Goal: Transaction & Acquisition: Purchase product/service

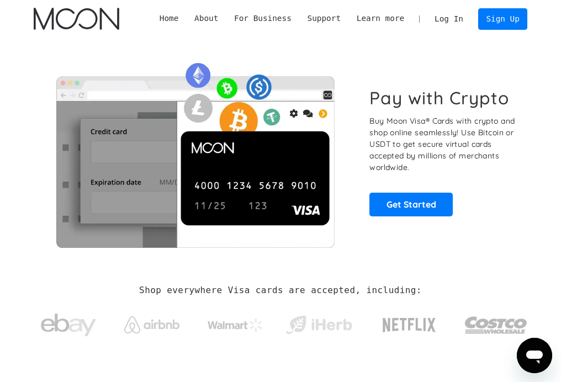
click at [456, 17] on link "Log In" at bounding box center [449, 19] width 45 height 20
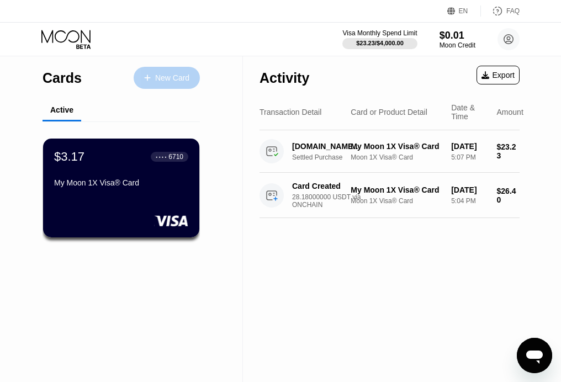
click at [185, 71] on div "New Card" at bounding box center [167, 78] width 66 height 22
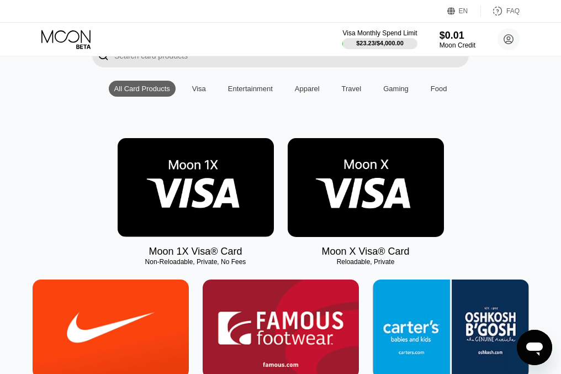
scroll to position [110, 0]
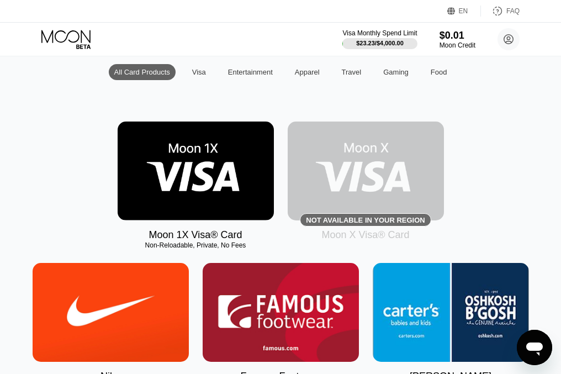
click at [226, 180] on img at bounding box center [196, 170] width 156 height 99
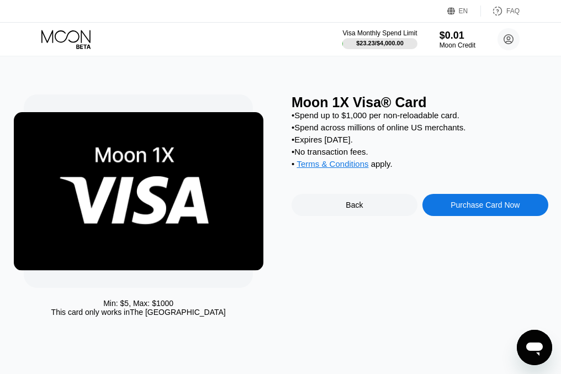
click at [515, 209] on div "Purchase Card Now" at bounding box center [484, 204] width 69 height 9
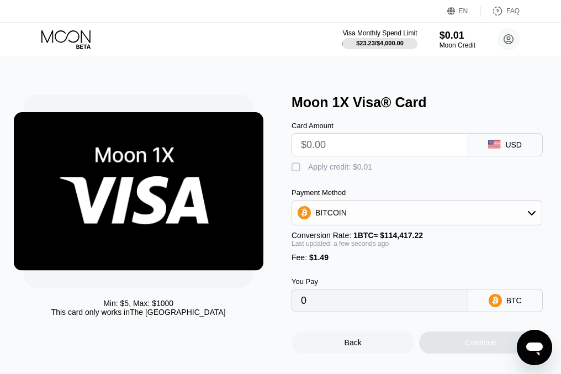
click at [367, 217] on div "BITCOIN" at bounding box center [417, 213] width 250 height 22
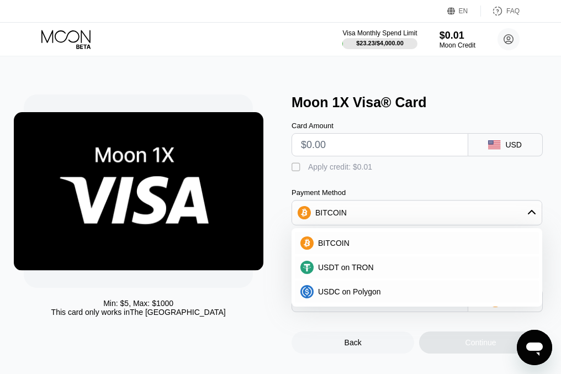
click at [351, 156] on input "text" at bounding box center [380, 145] width 158 height 22
type input "$1"
type input "0.00002177"
type input "$100"
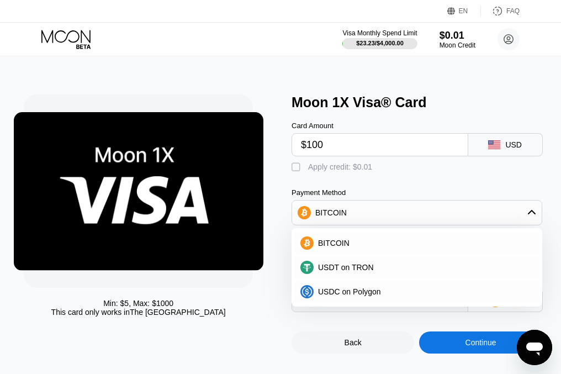
type input "0.00088702"
type input "$100"
click at [435, 162] on div " Apply credit: $0.01" at bounding box center [419, 164] width 257 height 17
click at [380, 247] on div "BITCOIN" at bounding box center [424, 242] width 220 height 9
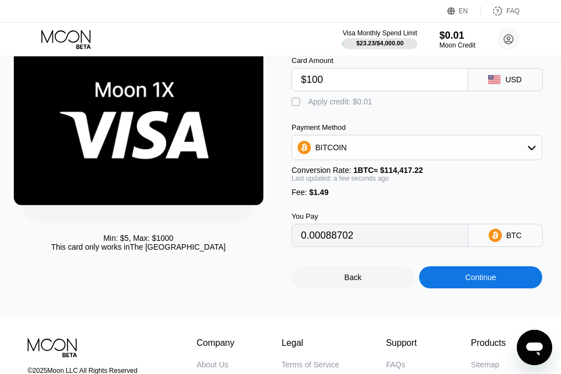
scroll to position [110, 0]
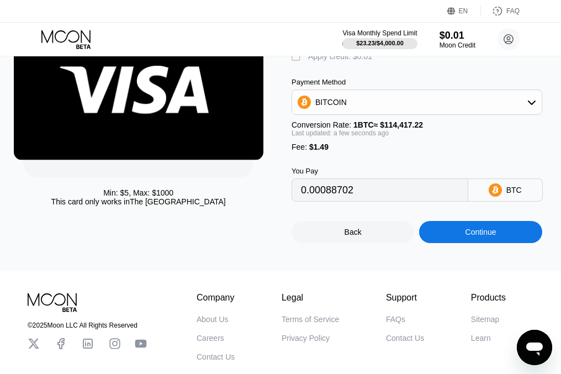
click at [453, 242] on div "Continue" at bounding box center [480, 232] width 123 height 22
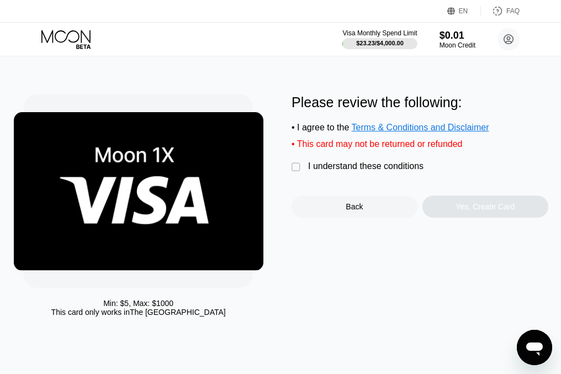
click at [341, 169] on div "I understand these conditions" at bounding box center [365, 166] width 115 height 10
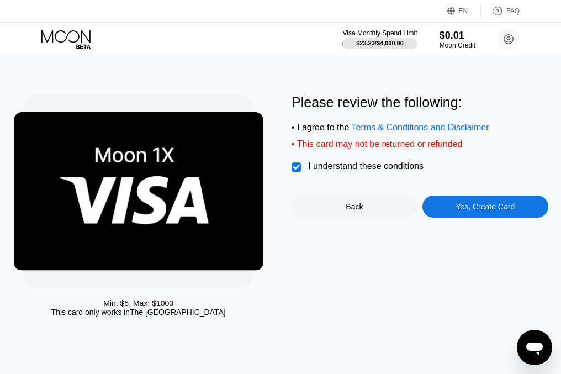
click at [481, 209] on div "Yes, Create Card" at bounding box center [484, 206] width 59 height 9
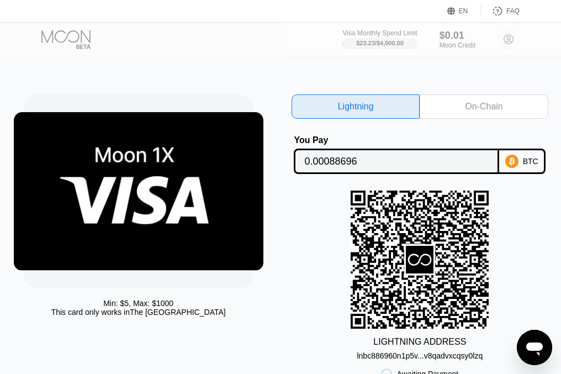
click at [518, 110] on div "On-Chain" at bounding box center [484, 106] width 128 height 24
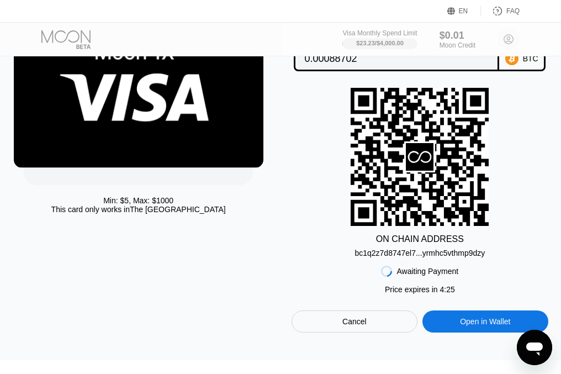
scroll to position [110, 0]
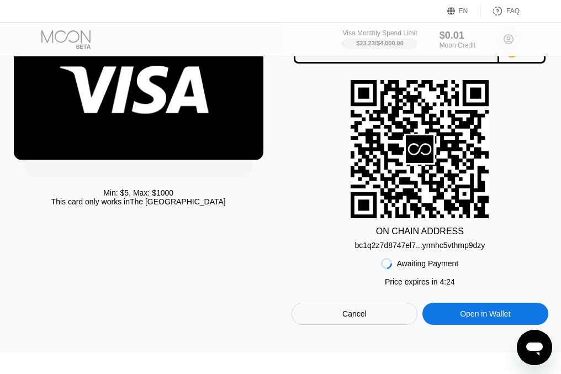
click at [422, 245] on div "bc1q2z7d8747el7...yrmhc5vthmp9dzy" at bounding box center [419, 245] width 130 height 9
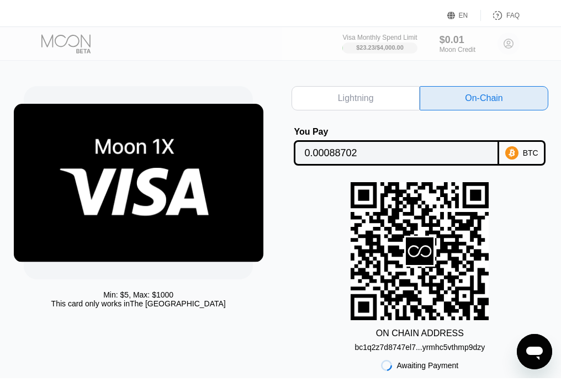
scroll to position [0, 0]
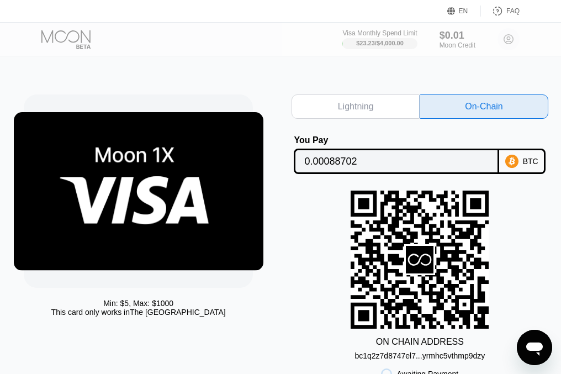
click at [389, 163] on input "0.00088702" at bounding box center [396, 161] width 184 height 22
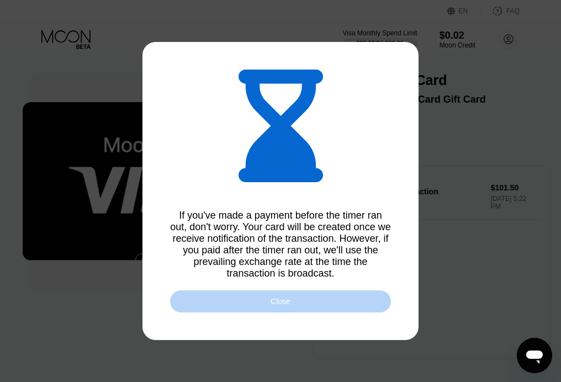
click at [336, 311] on div "Close" at bounding box center [280, 301] width 221 height 22
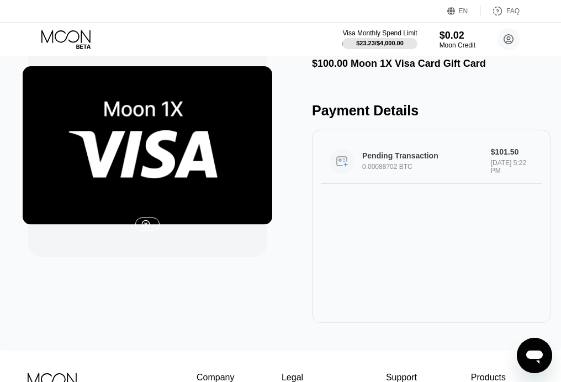
scroll to position [110, 0]
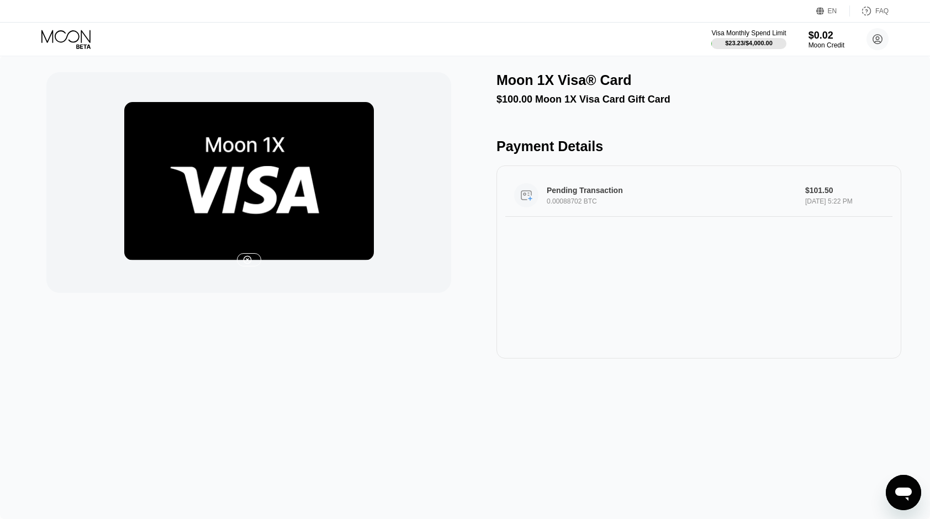
click at [808, 205] on div "Sep 19, 2025 5:22 PM" at bounding box center [844, 202] width 78 height 8
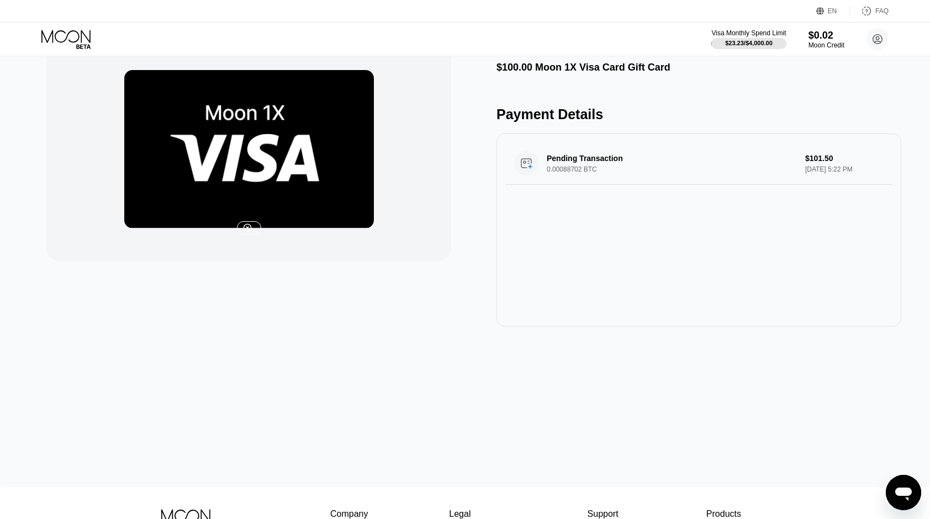
scroll to position [39, 0]
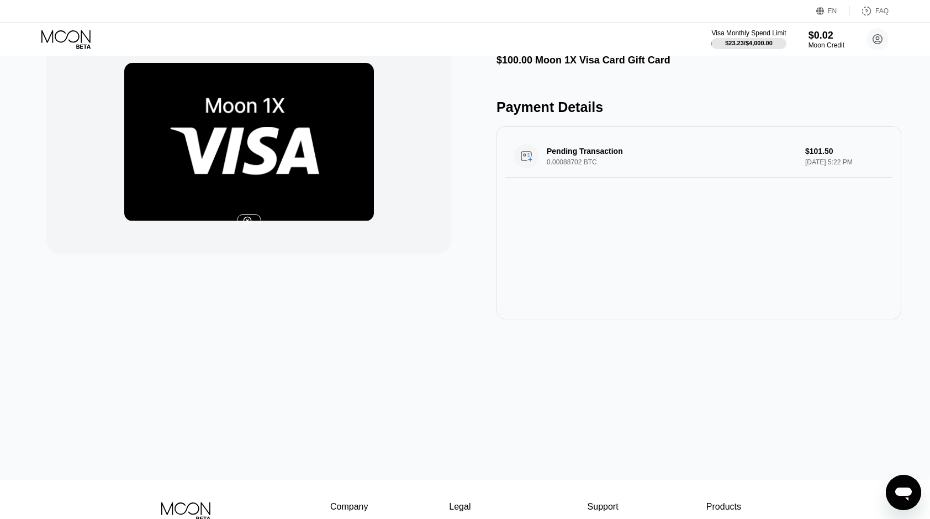
drag, startPoint x: 900, startPoint y: 486, endPoint x: 894, endPoint y: 485, distance: 5.8
click at [900, 485] on icon "Open messaging window" at bounding box center [903, 493] width 20 height 20
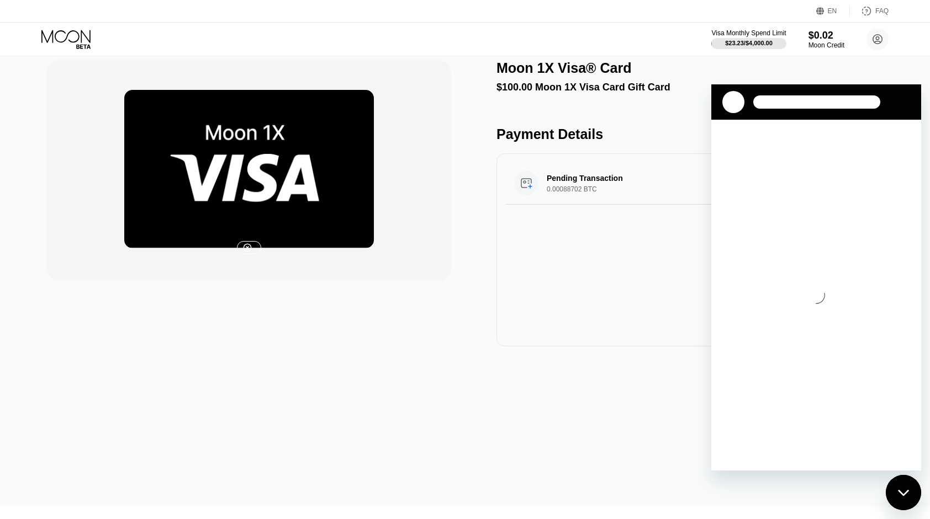
scroll to position [5, 0]
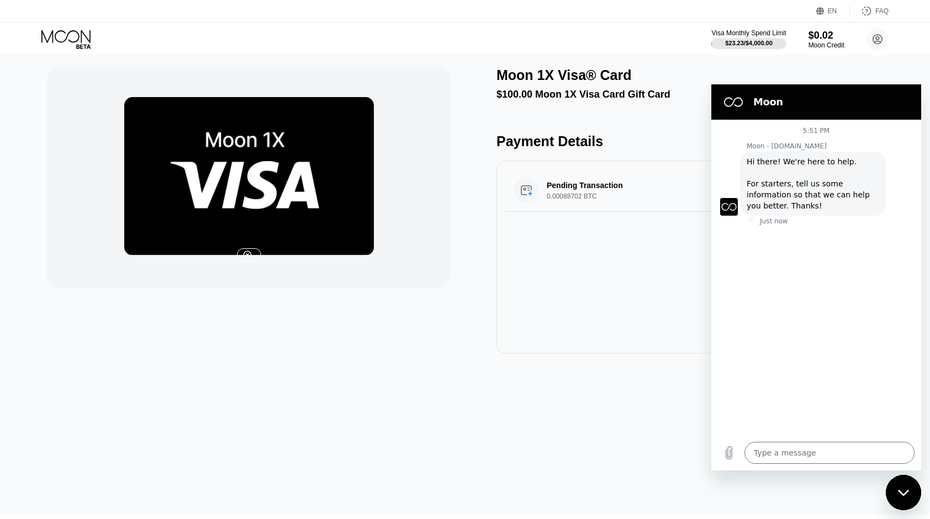
type textarea "x"
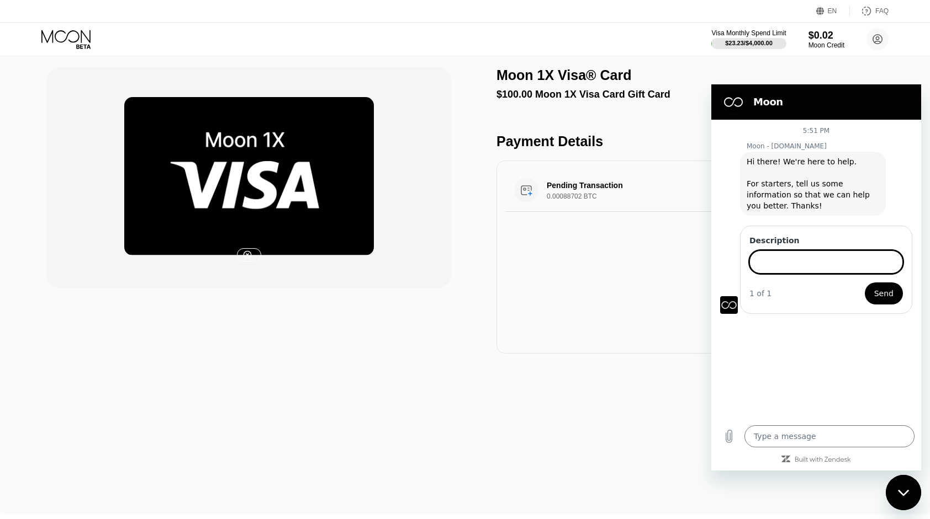
scroll to position [3, 0]
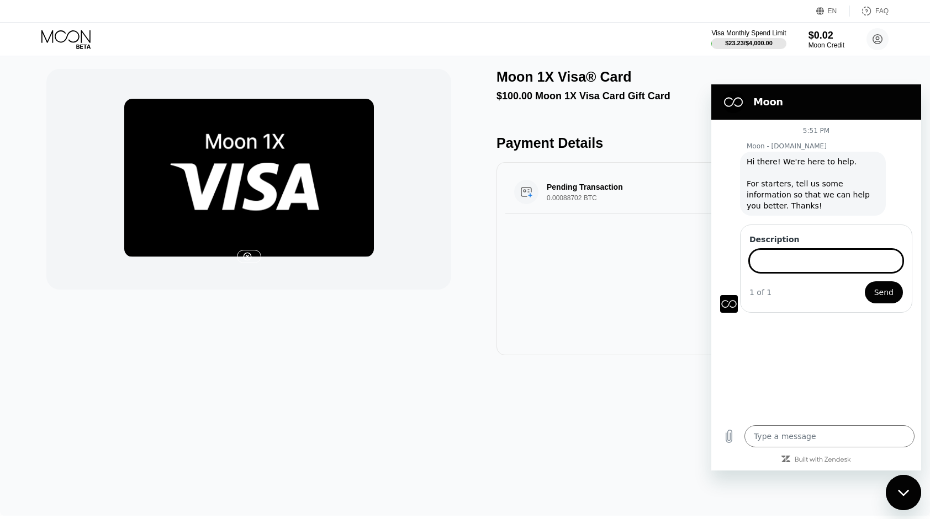
click at [787, 263] on input "Description" at bounding box center [825, 261] width 153 height 23
type input "the bitcoin transaction confirmed and it still is pending"
click at [865, 282] on button "Send" at bounding box center [884, 293] width 38 height 22
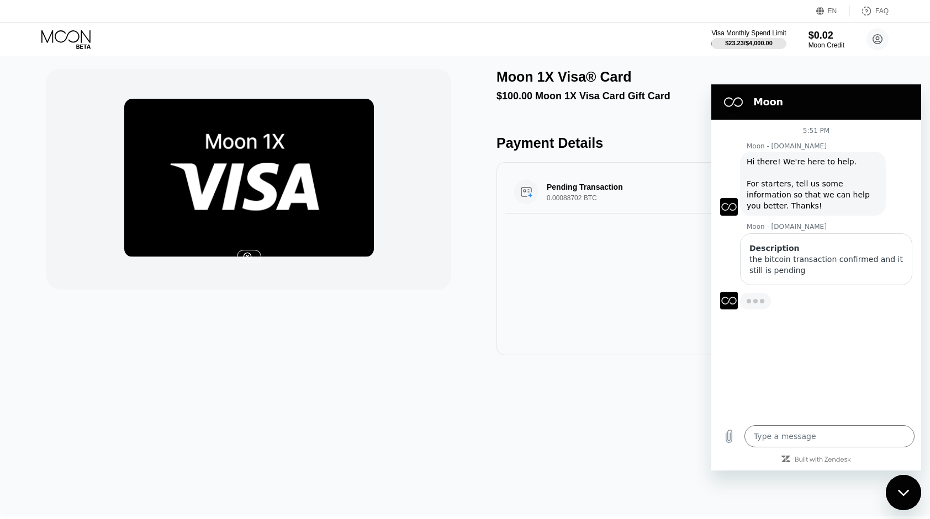
type textarea "x"
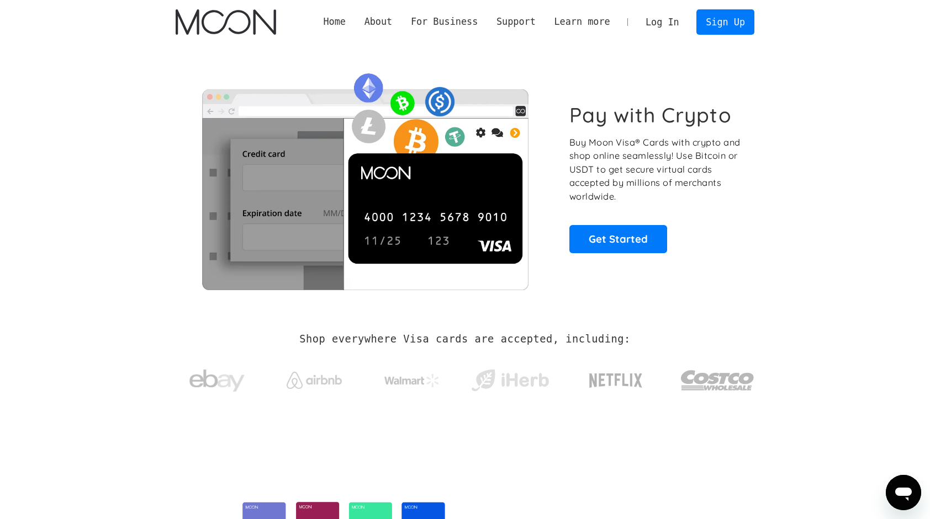
click at [676, 15] on link "Log In" at bounding box center [662, 22] width 52 height 24
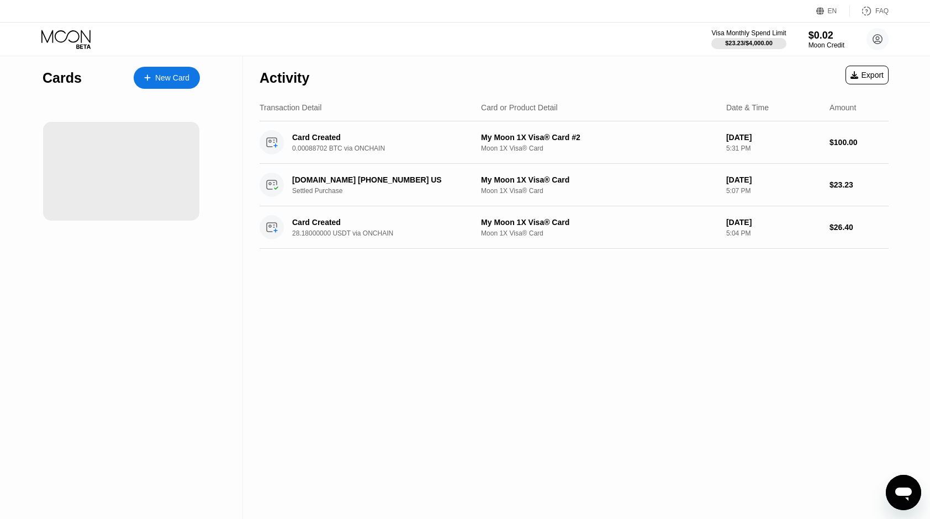
click at [486, 298] on div "Activity Export Transaction Detail Card or Product Detail Date & Time Amount Ca…" at bounding box center [574, 288] width 662 height 464
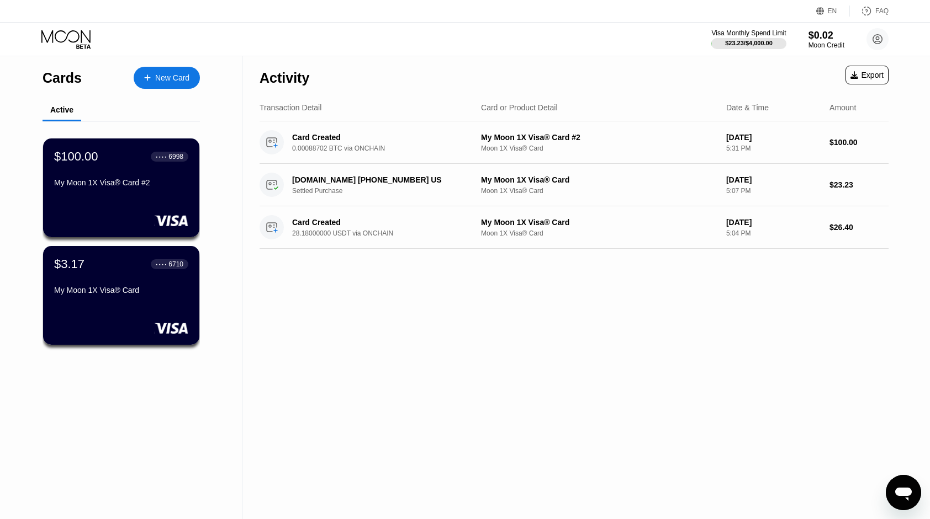
click at [155, 192] on div "My Moon 1X Visa® Card #2" at bounding box center [121, 184] width 134 height 13
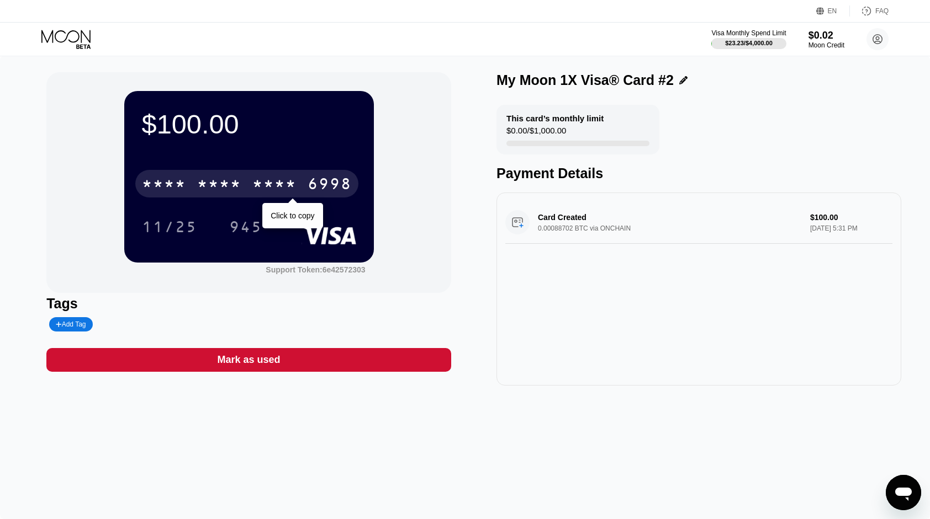
click at [218, 193] on div "* * * *" at bounding box center [219, 186] width 44 height 18
click at [224, 178] on div "[CREDIT_CARD_NUMBER]" at bounding box center [246, 184] width 223 height 28
